Goal: Task Accomplishment & Management: Use online tool/utility

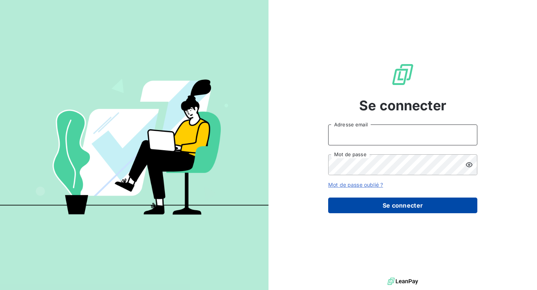
type input "[EMAIL_ADDRESS][DOMAIN_NAME]"
click at [376, 208] on button "Se connecter" at bounding box center [402, 205] width 149 height 16
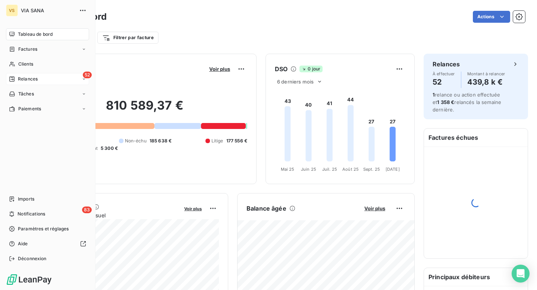
click at [18, 76] on span "Relances" at bounding box center [28, 79] width 20 height 7
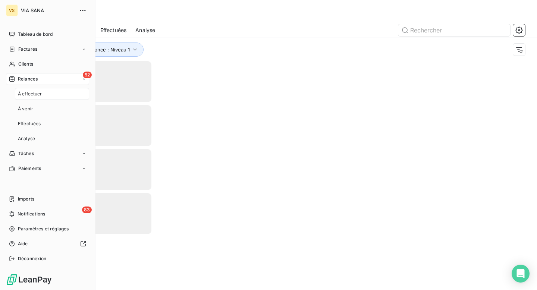
click at [44, 99] on div "À effectuer" at bounding box center [52, 94] width 74 height 12
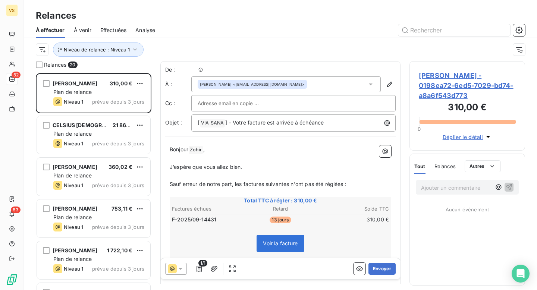
scroll to position [217, 116]
click at [108, 48] on span "Niveau de relance : Niveau 1" at bounding box center [97, 50] width 66 height 6
click at [175, 44] on div "Niveau de relance : Niveau 1" at bounding box center [271, 49] width 471 height 14
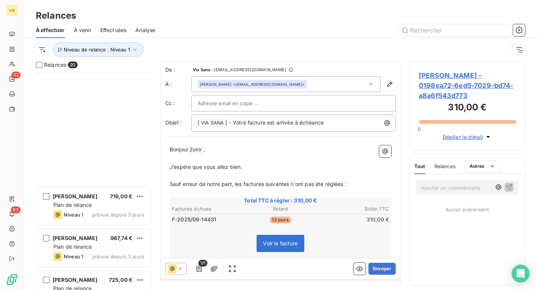
scroll to position [618, 0]
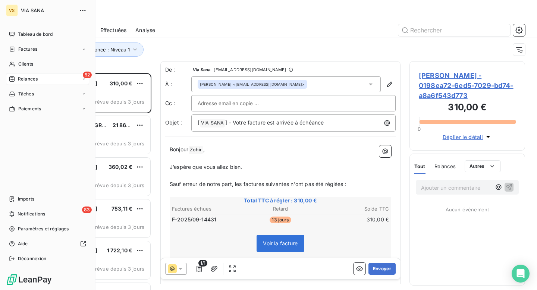
click at [54, 76] on div "52 Relances" at bounding box center [47, 79] width 83 height 12
click at [51, 126] on div "Effectuées" at bounding box center [52, 124] width 74 height 12
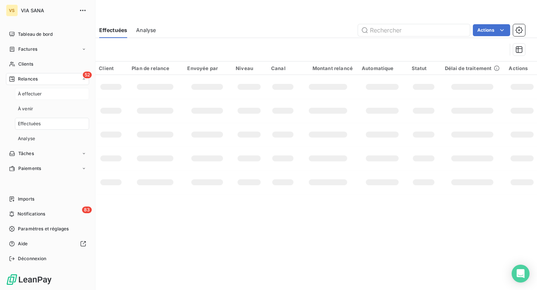
click at [62, 95] on div "À effectuer" at bounding box center [52, 94] width 74 height 12
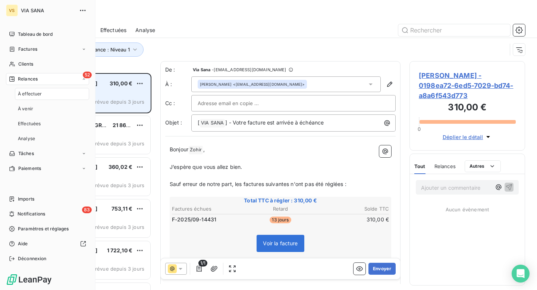
scroll to position [217, 116]
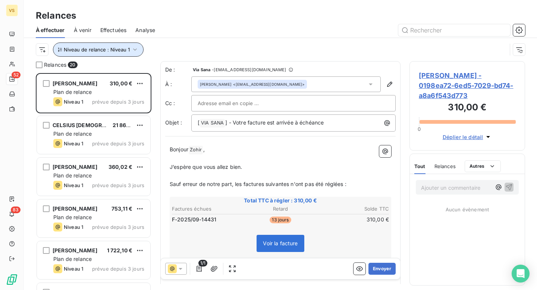
click at [128, 54] on button "Niveau de relance : Niveau 1" at bounding box center [98, 49] width 91 height 14
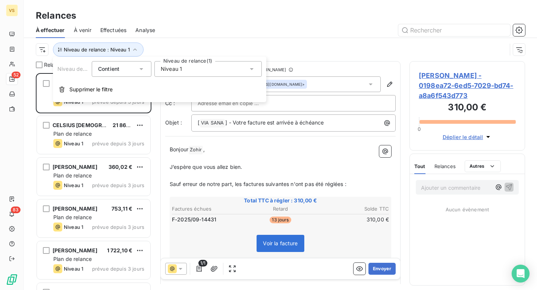
click at [175, 69] on span "Niveau 1" at bounding box center [171, 68] width 21 height 7
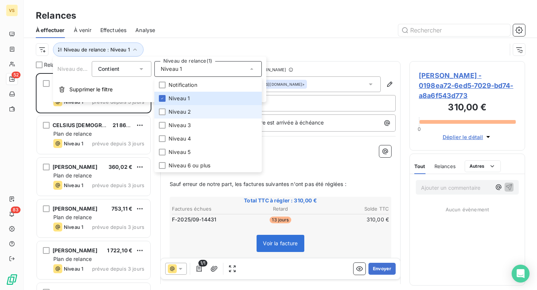
click at [183, 111] on span "Niveau 2" at bounding box center [179, 111] width 22 height 7
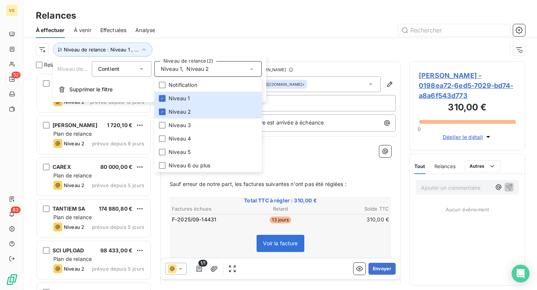
click at [169, 42] on div "Niveau de relance : Niveau 1 , ..." at bounding box center [280, 49] width 489 height 23
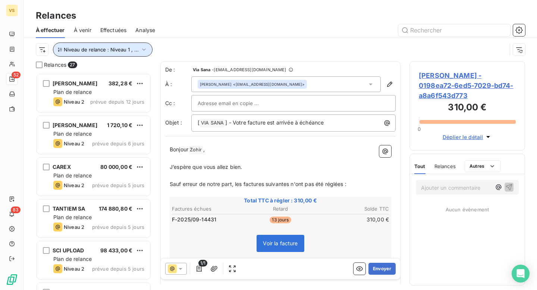
click at [131, 50] on span "Niveau de relance : Niveau 1 , ..." at bounding box center [101, 50] width 75 height 6
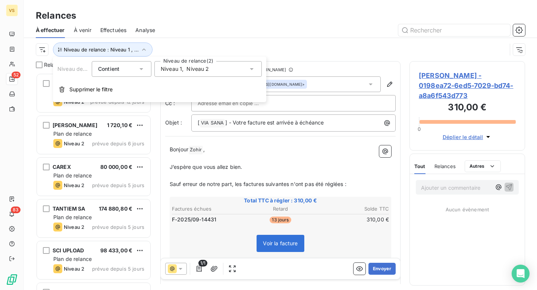
click at [174, 72] on span "Niveau 1" at bounding box center [171, 68] width 21 height 7
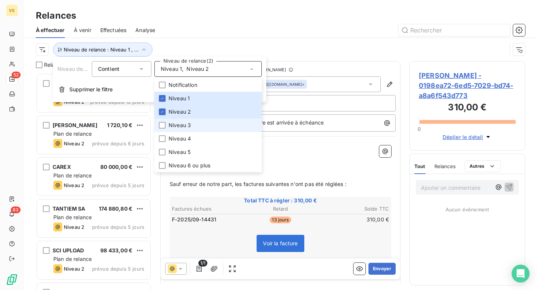
click at [180, 127] on span "Niveau 3" at bounding box center [179, 124] width 22 height 7
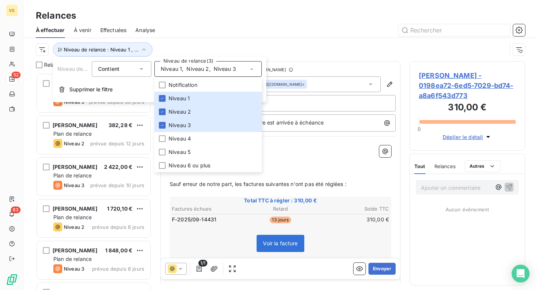
click at [169, 42] on div "Niveau de relance : Niveau 1 , ..." at bounding box center [271, 49] width 471 height 14
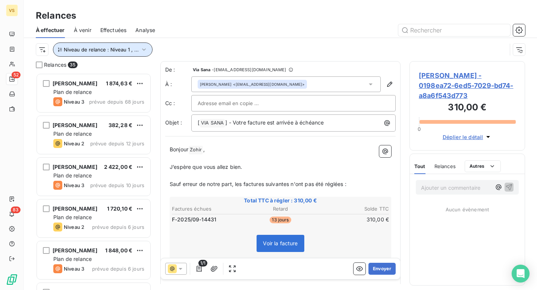
click at [134, 44] on button "Niveau de relance : Niveau 1 , ..." at bounding box center [102, 49] width 99 height 14
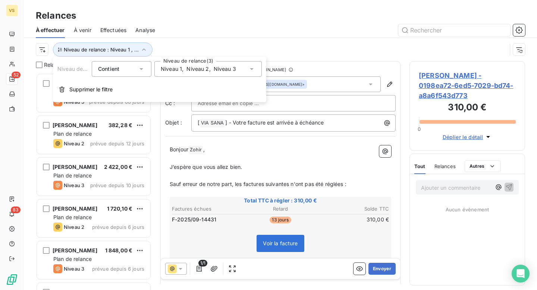
click at [172, 80] on div "Niveau de relance Contient is Niveau de relance (3) Niveau 1 , Niveau 2 , Nivea…" at bounding box center [159, 79] width 213 height 45
click at [172, 72] on span "Niveau 1" at bounding box center [171, 68] width 21 height 7
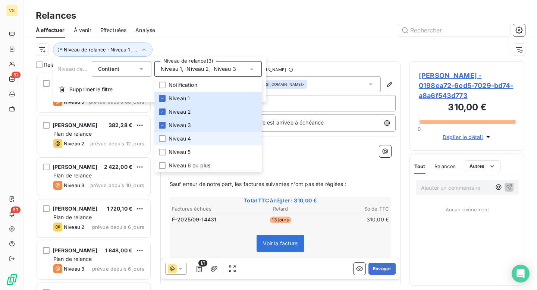
click at [184, 143] on li "Niveau 4" at bounding box center [207, 138] width 107 height 13
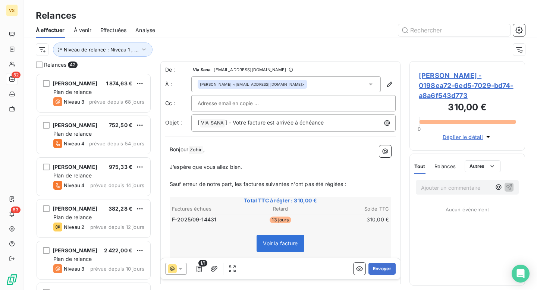
click at [158, 41] on div "Niveau de relance : Niveau 1 , ..." at bounding box center [280, 49] width 489 height 23
click at [137, 50] on button "Niveau de relance : Niveau 1 , ..." at bounding box center [102, 49] width 99 height 14
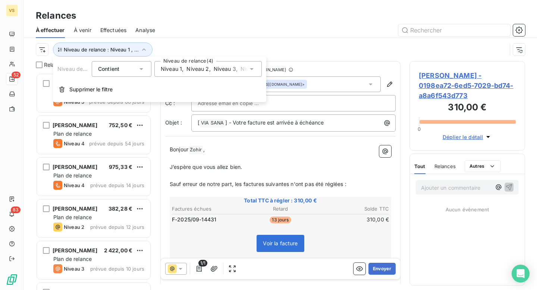
click at [199, 75] on div "Niveau 1 , [PERSON_NAME] 2 , [PERSON_NAME] 3 , Niveau 4" at bounding box center [207, 69] width 107 height 16
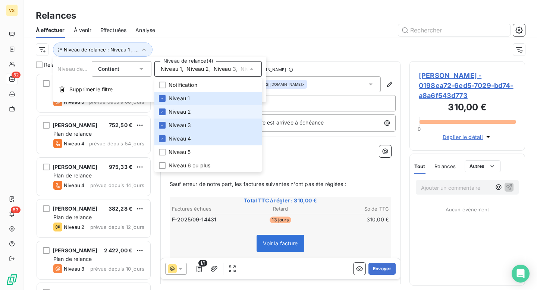
click at [191, 110] on li "Niveau 2" at bounding box center [207, 111] width 107 height 13
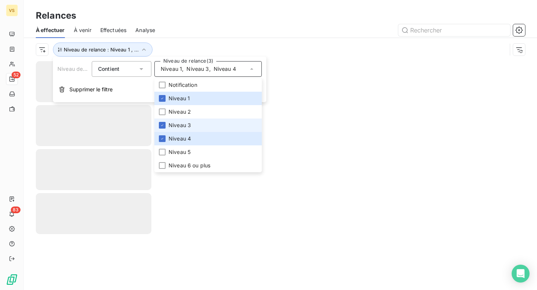
click at [190, 128] on span "Niveau 3" at bounding box center [179, 124] width 22 height 7
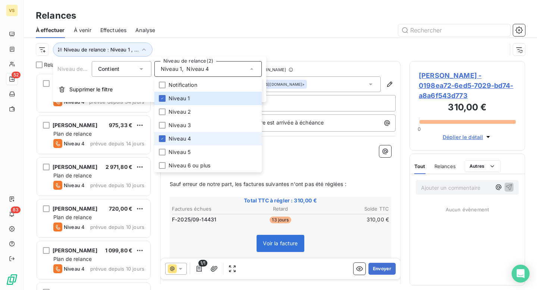
click at [189, 139] on span "Niveau 4" at bounding box center [179, 138] width 22 height 7
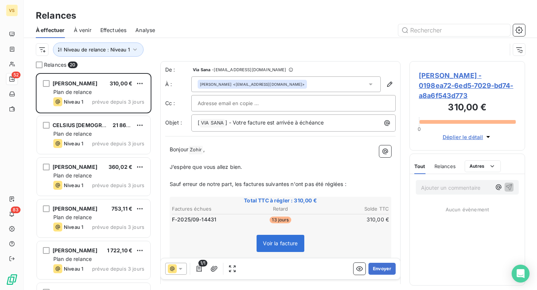
click at [174, 48] on div "Niveau de relance : Niveau 1" at bounding box center [271, 49] width 471 height 14
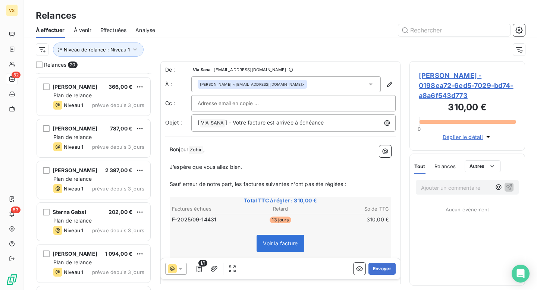
scroll to position [0, 0]
